Goal: Task Accomplishment & Management: Use online tool/utility

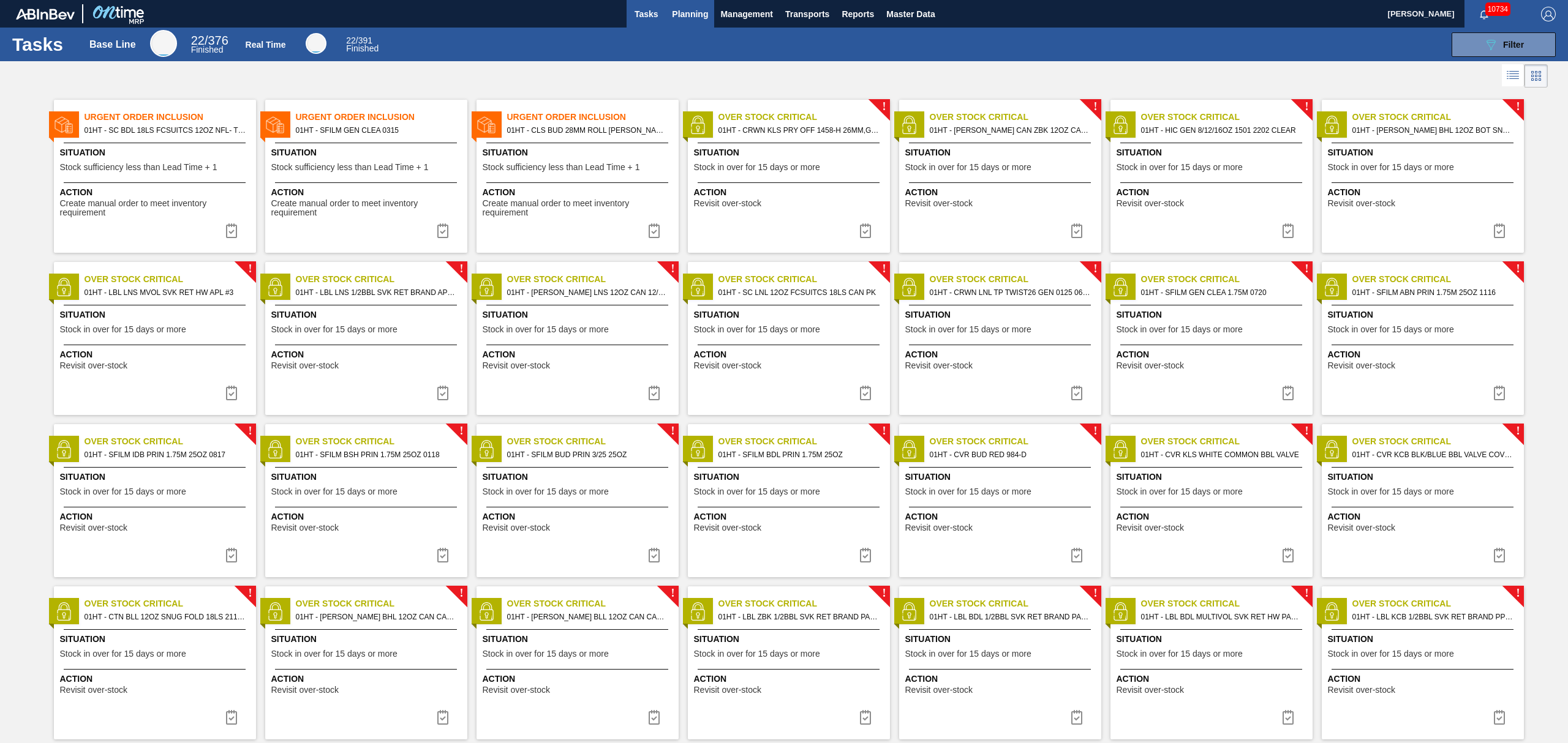
click at [687, 20] on span "Planning" at bounding box center [690, 14] width 36 height 14
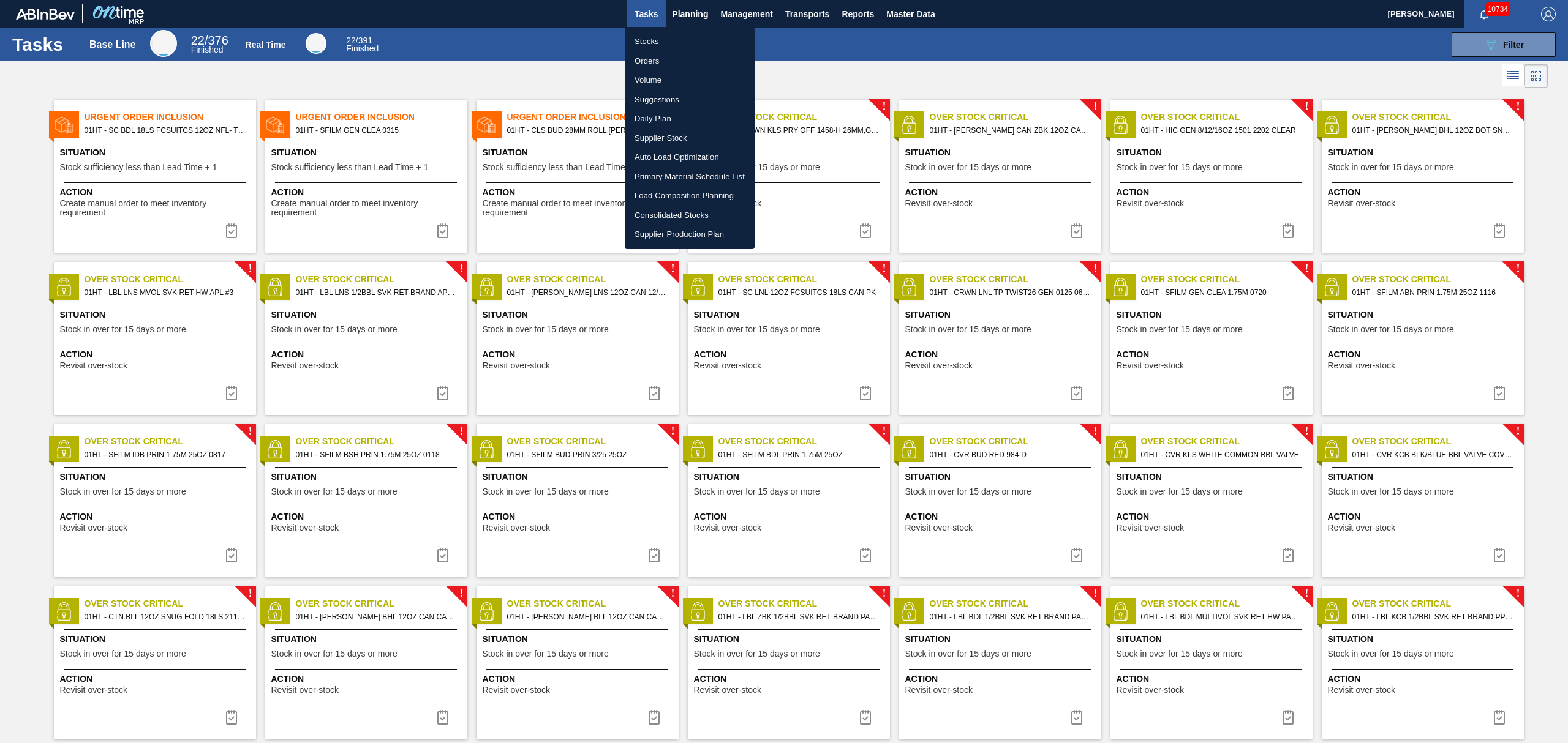
click at [659, 97] on li "Suggestions" at bounding box center [690, 100] width 130 height 20
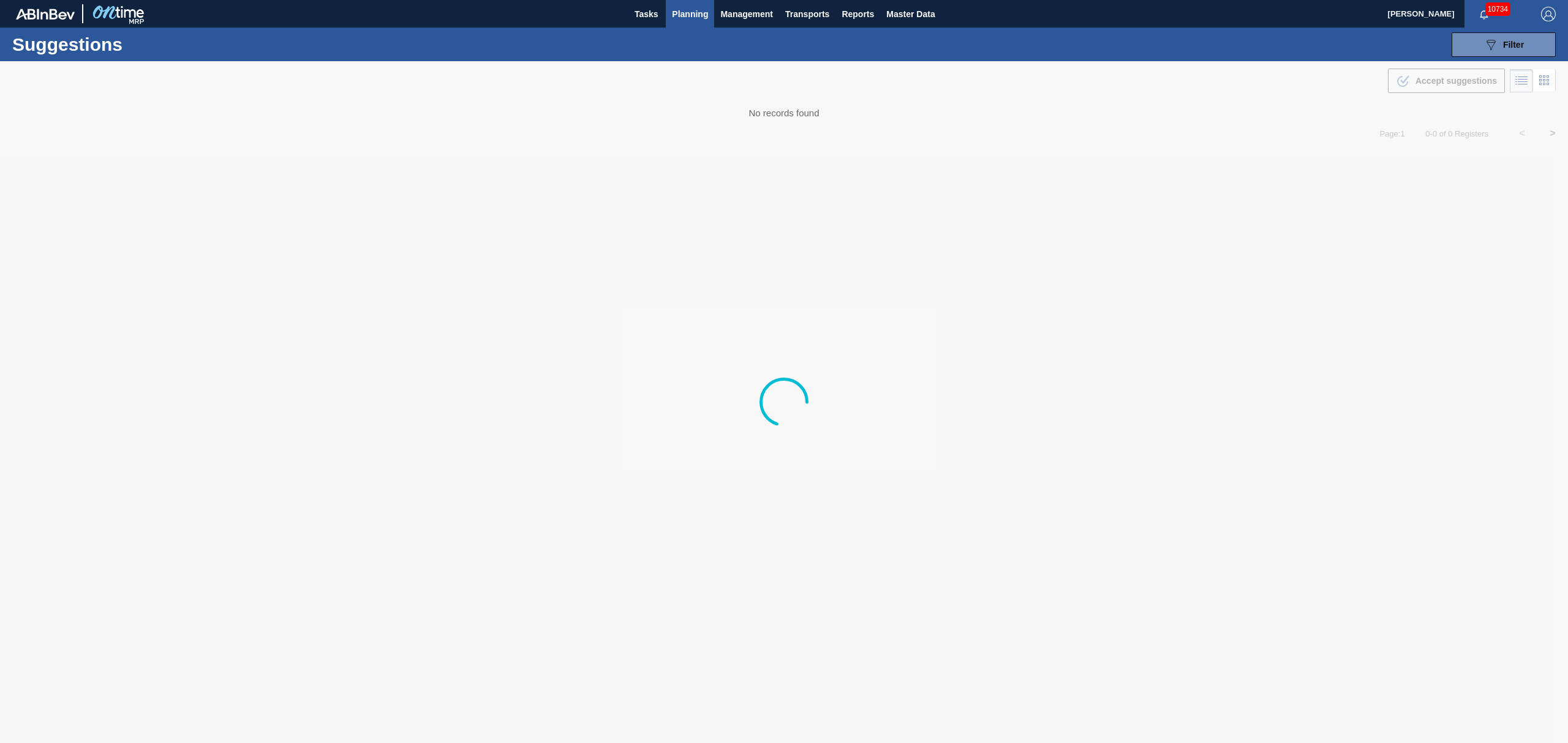
type from "[DATE]"
type to "[DATE]"
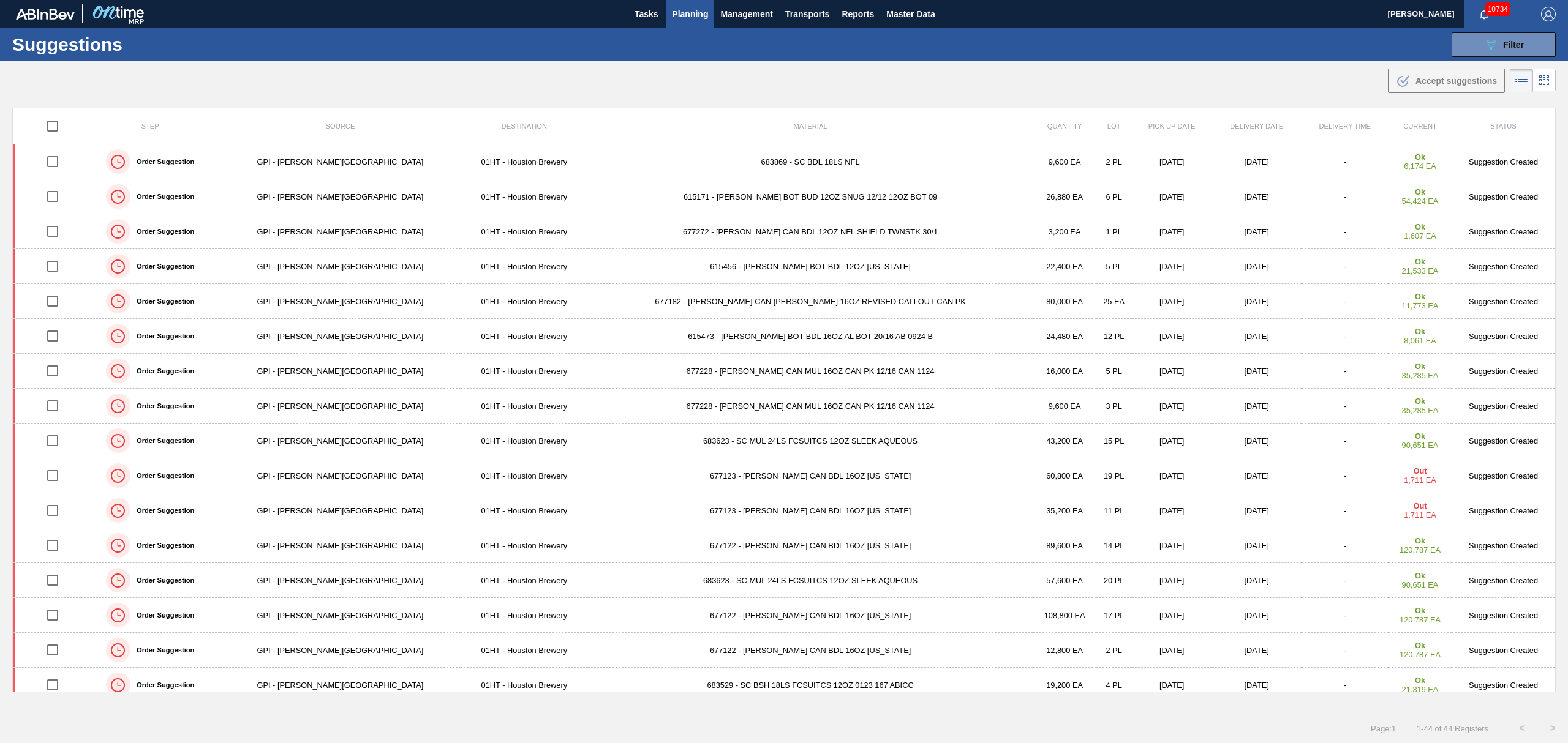
click at [699, 14] on span "Planning" at bounding box center [690, 14] width 36 height 14
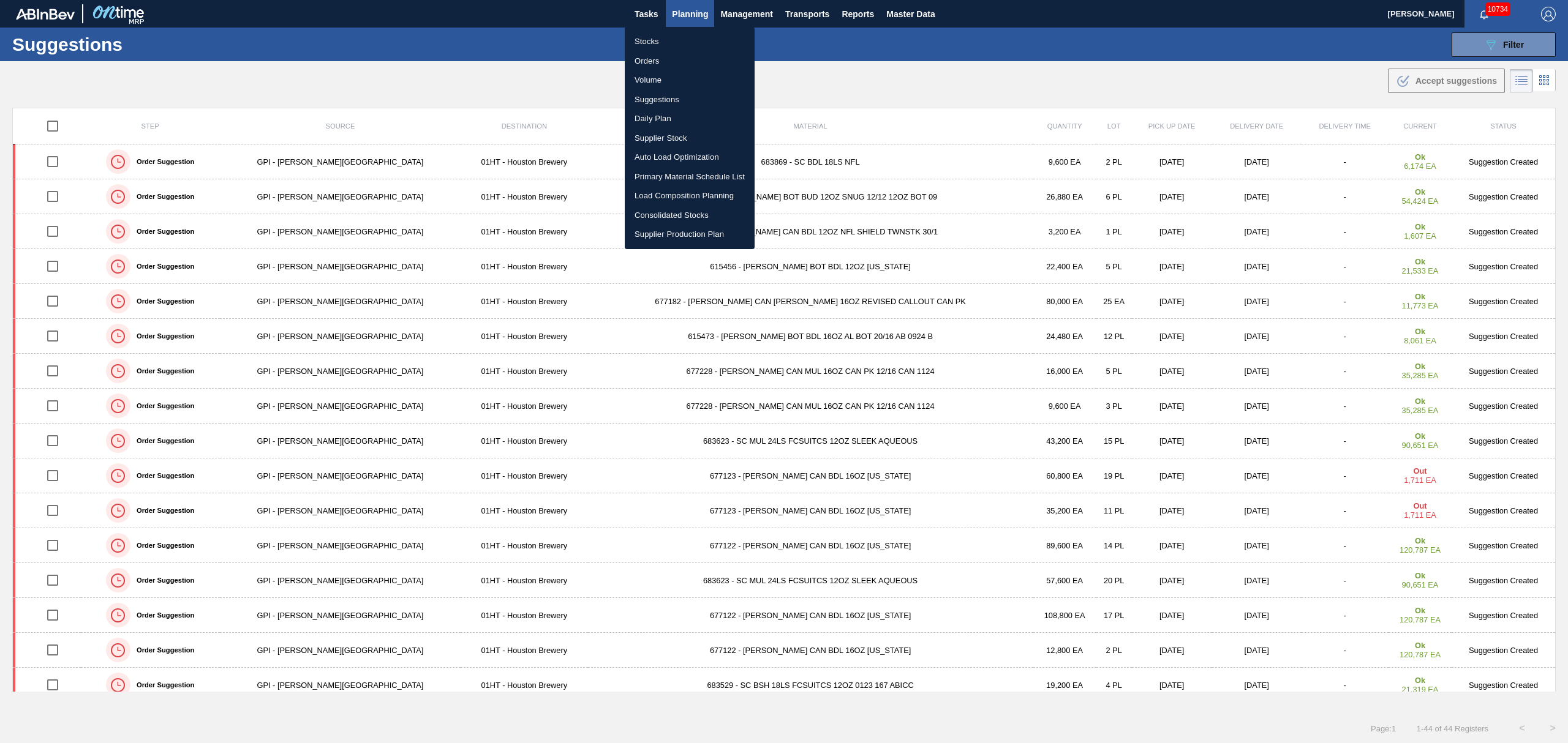
click at [674, 193] on li "Load Composition Planning" at bounding box center [690, 196] width 130 height 20
